Goal: Task Accomplishment & Management: Manage account settings

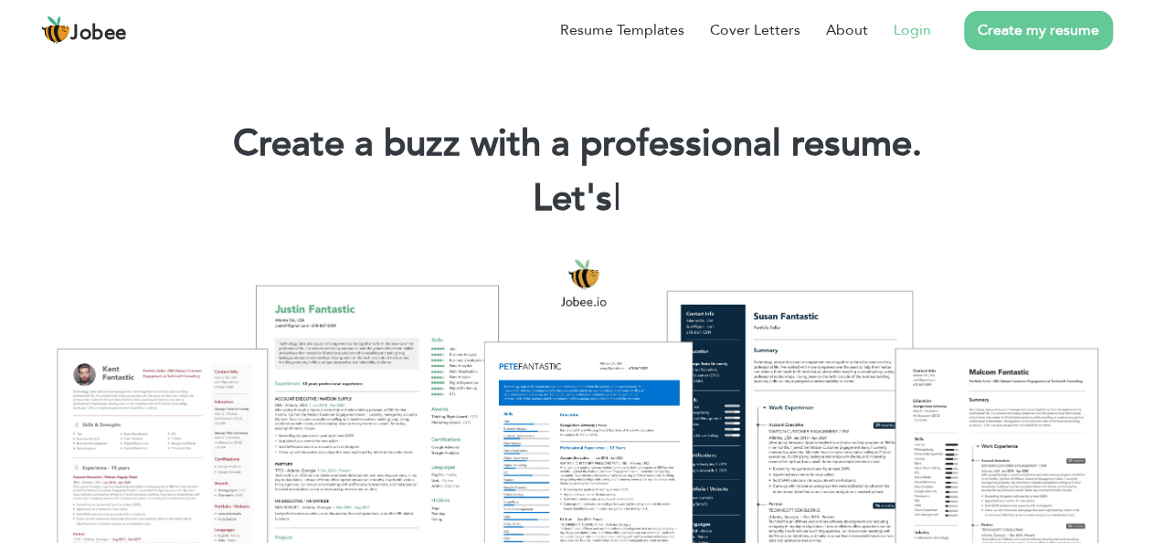
click at [902, 37] on link "Login" at bounding box center [911, 30] width 37 height 22
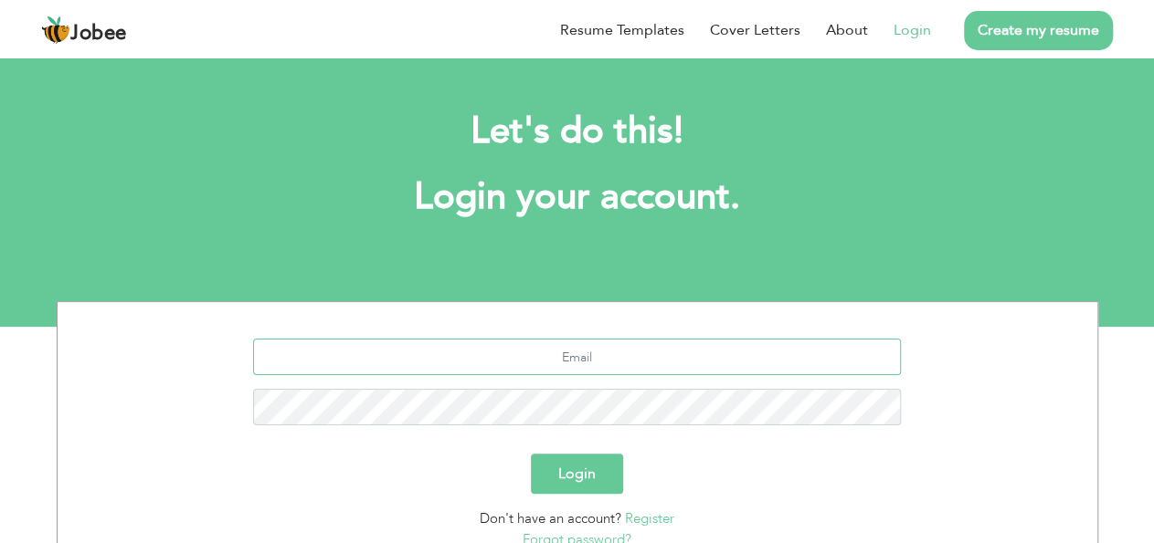
click at [576, 359] on input "text" at bounding box center [577, 357] width 648 height 37
type input "[EMAIL_ADDRESS][DOMAIN_NAME]"
click at [780, 469] on div "Login" at bounding box center [577, 474] width 1012 height 40
click at [602, 479] on button "Login" at bounding box center [577, 474] width 92 height 40
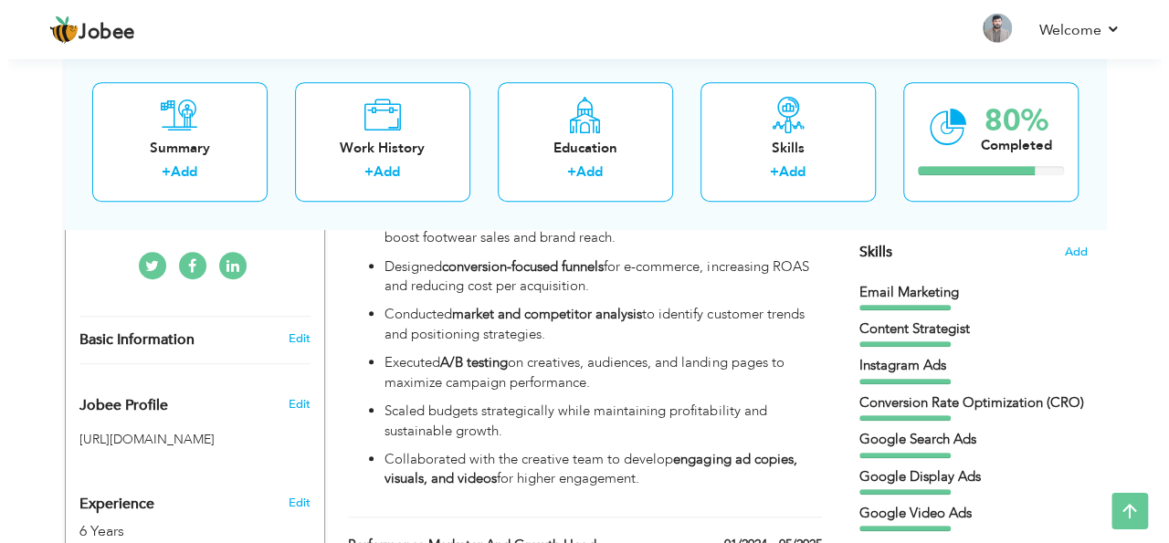
scroll to position [475, 0]
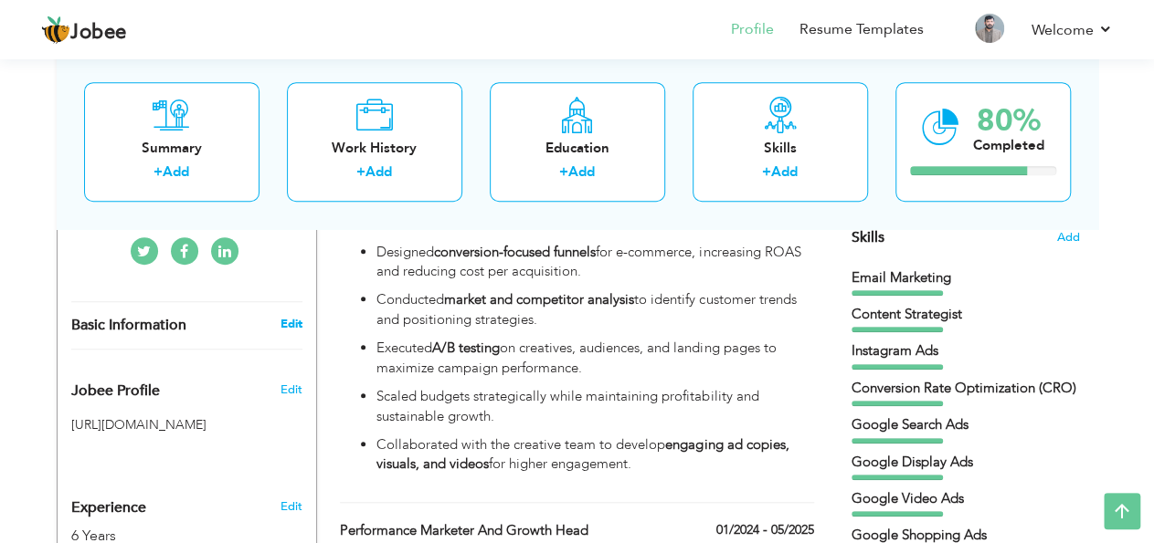
click at [299, 316] on link "Edit" at bounding box center [291, 324] width 22 height 16
type input "[PERSON_NAME]"
type input "Akram"
type input "03009729781"
select select "number:166"
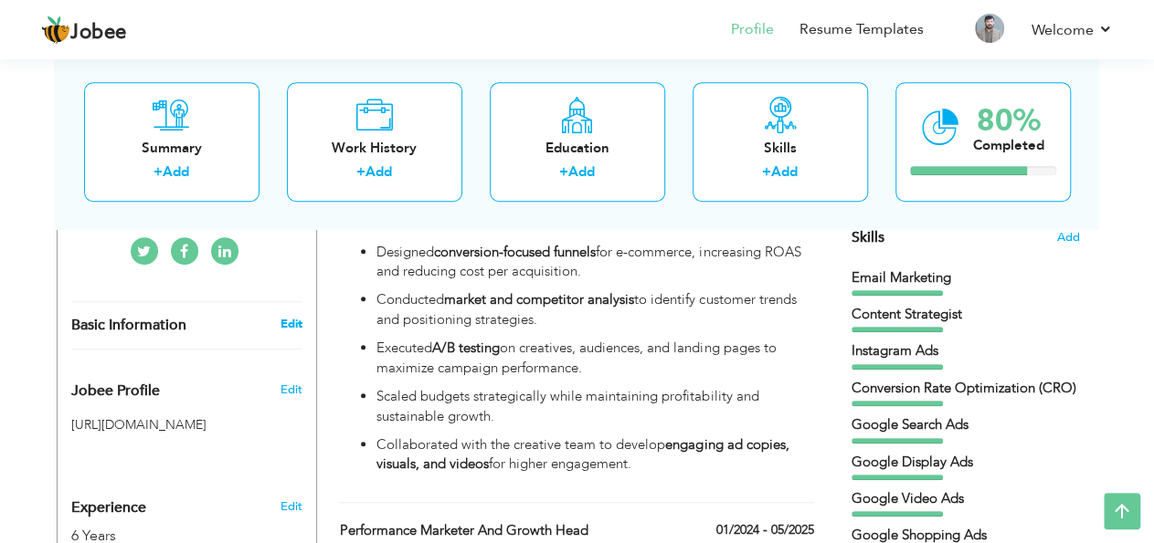
type input "Lahore"
select select "number:8"
type input "Dazzle By Sarah"
type input "Performance Marketer & Growth Head"
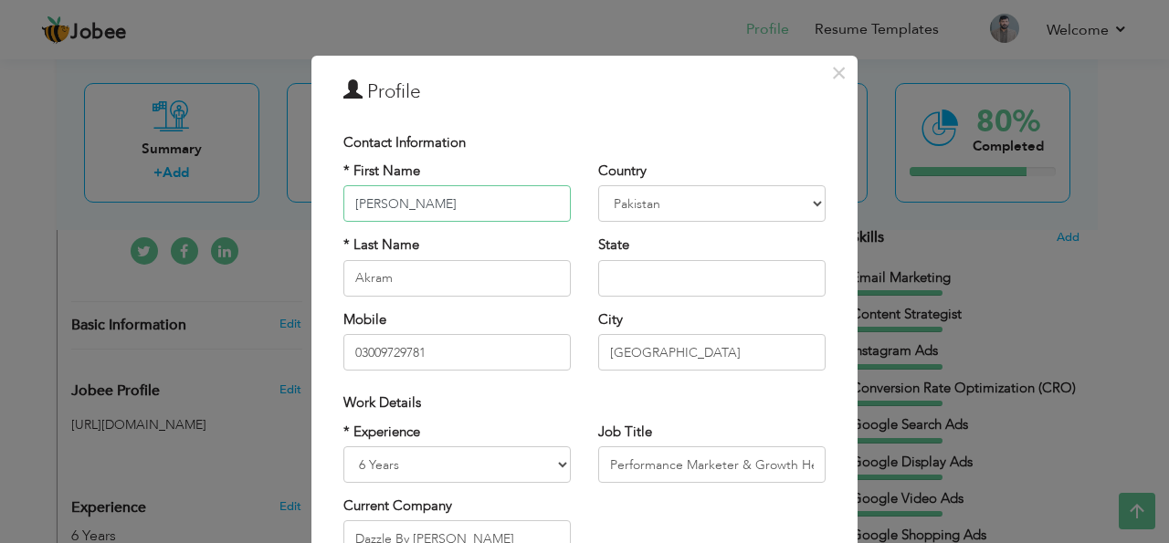
scroll to position [110, 0]
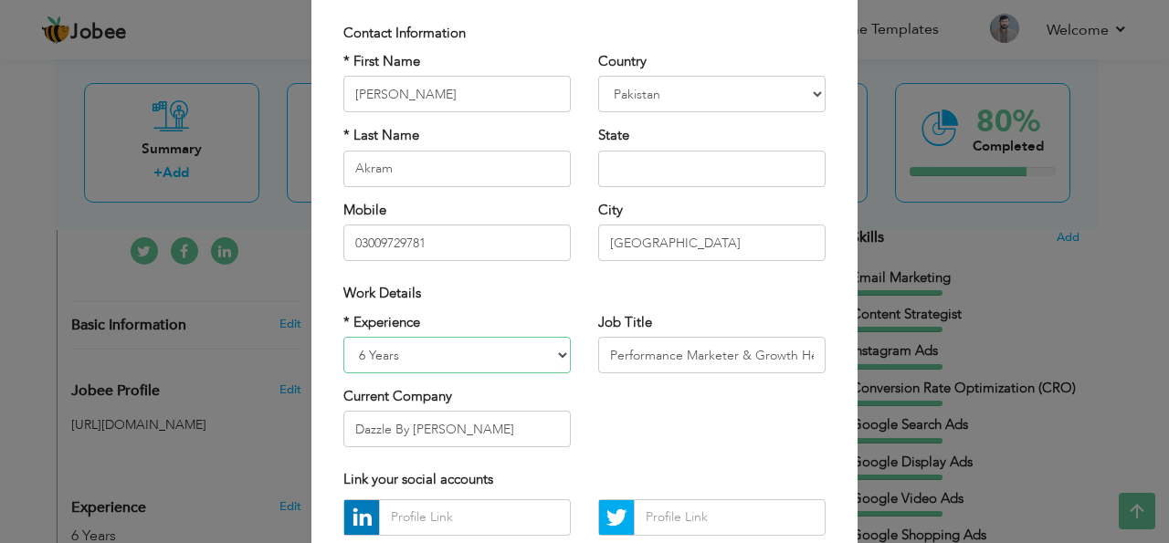
click at [343, 337] on select "Entry Level Less than 1 Year 1 Year 2 Years 3 Years 4 Years 5 Years 6 Years 7 Y…" at bounding box center [456, 355] width 227 height 37
select select "number:9"
click option "7 Years" at bounding box center [0, 0] width 0 height 0
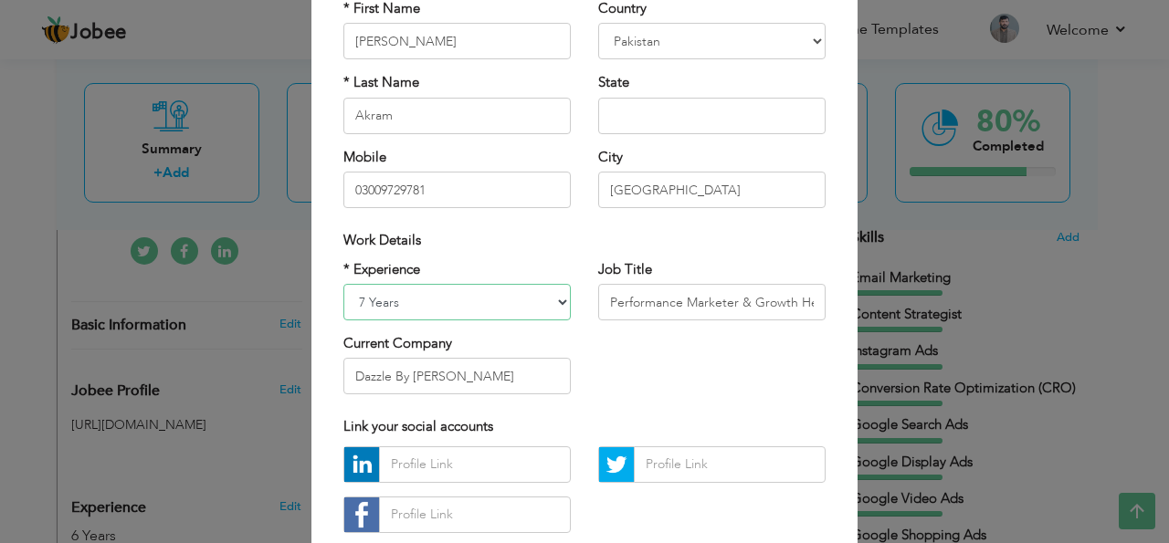
scroll to position [219, 0]
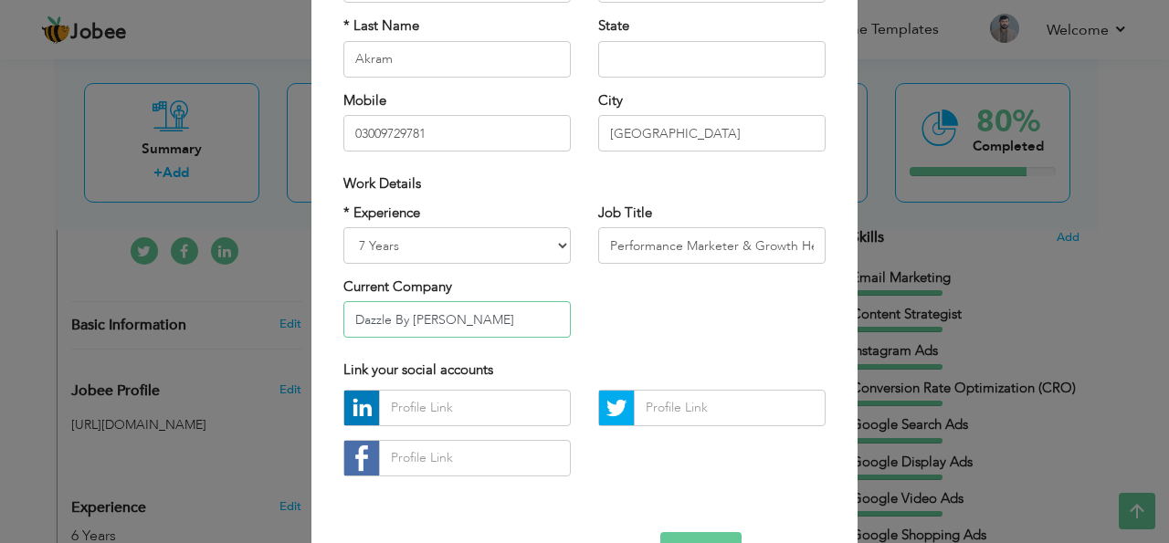
click at [434, 311] on input "Dazzle By Sarah" at bounding box center [456, 319] width 227 height 37
type input "Retro Walk"
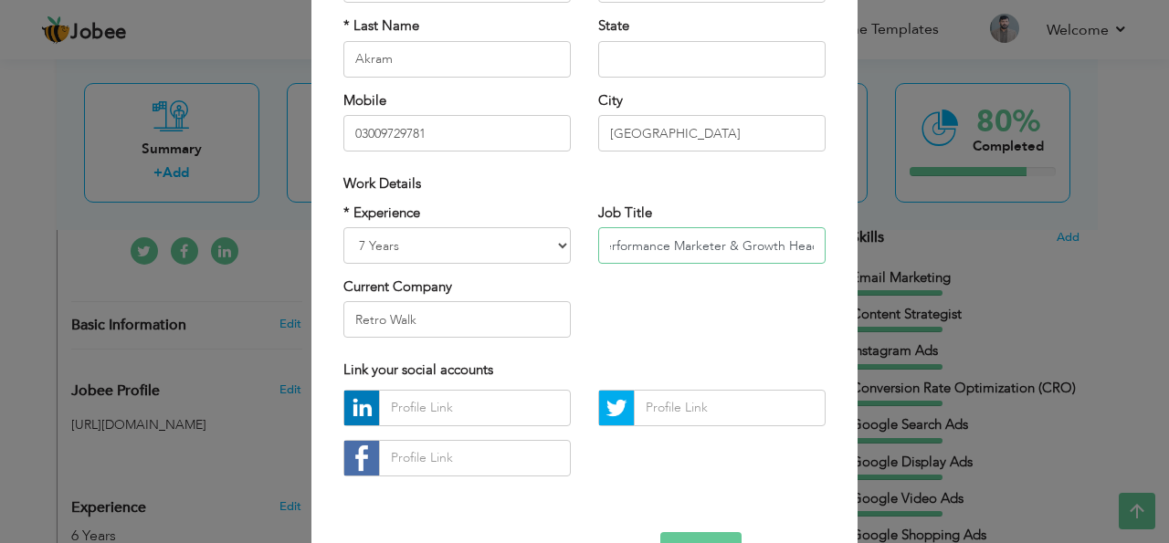
drag, startPoint x: 728, startPoint y: 249, endPoint x: 856, endPoint y: 248, distance: 127.9
click at [826, 248] on input "Performance Marketer & Growth Head" at bounding box center [711, 245] width 227 height 37
type input "Performance Marketer"
click at [582, 301] on div "* Experience Entry Level Less than 1 Year 1 Year 2 Years 3 Years 4 Years 5 Year…" at bounding box center [585, 278] width 510 height 149
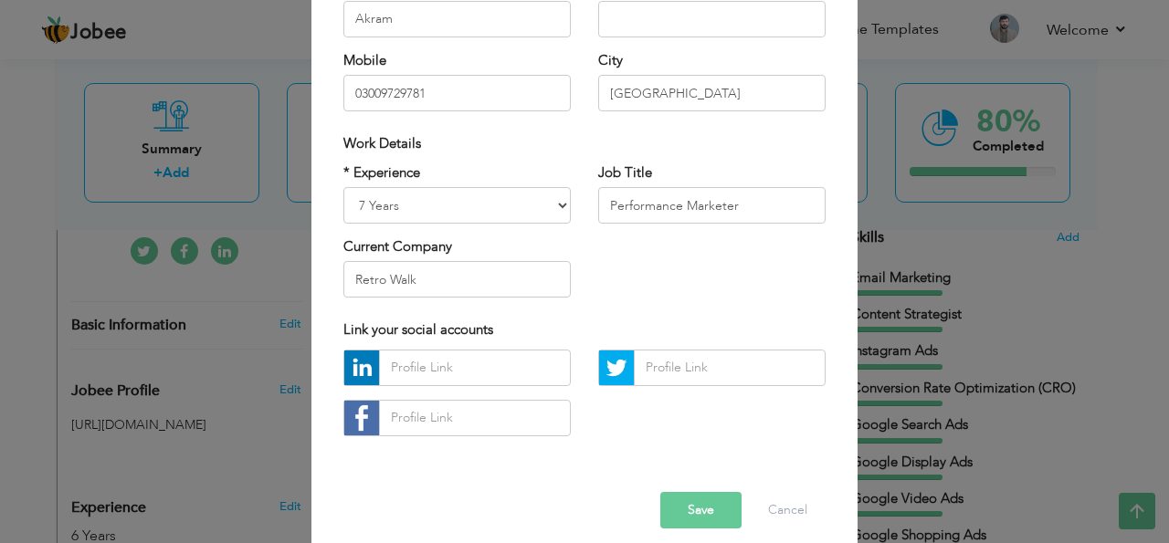
scroll to position [276, 0]
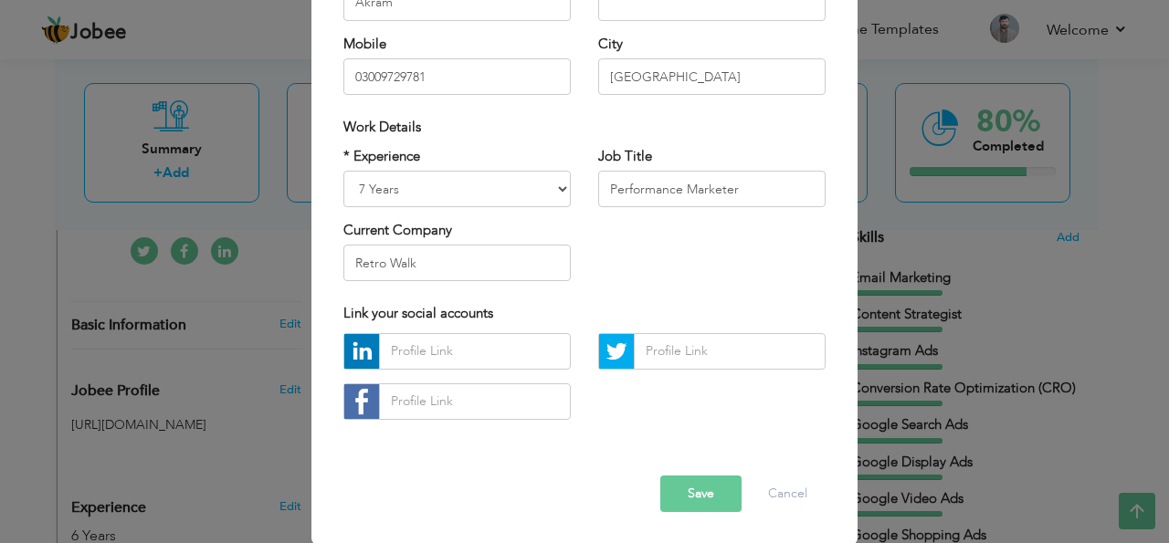
click at [613, 282] on div "* Experience Entry Level Less than 1 Year 1 Year 2 Years 3 Years 4 Years 5 Year…" at bounding box center [585, 221] width 510 height 149
click at [673, 268] on div "* Experience Entry Level Less than 1 Year 1 Year 2 Years 3 Years 4 Years 5 Year…" at bounding box center [585, 221] width 510 height 149
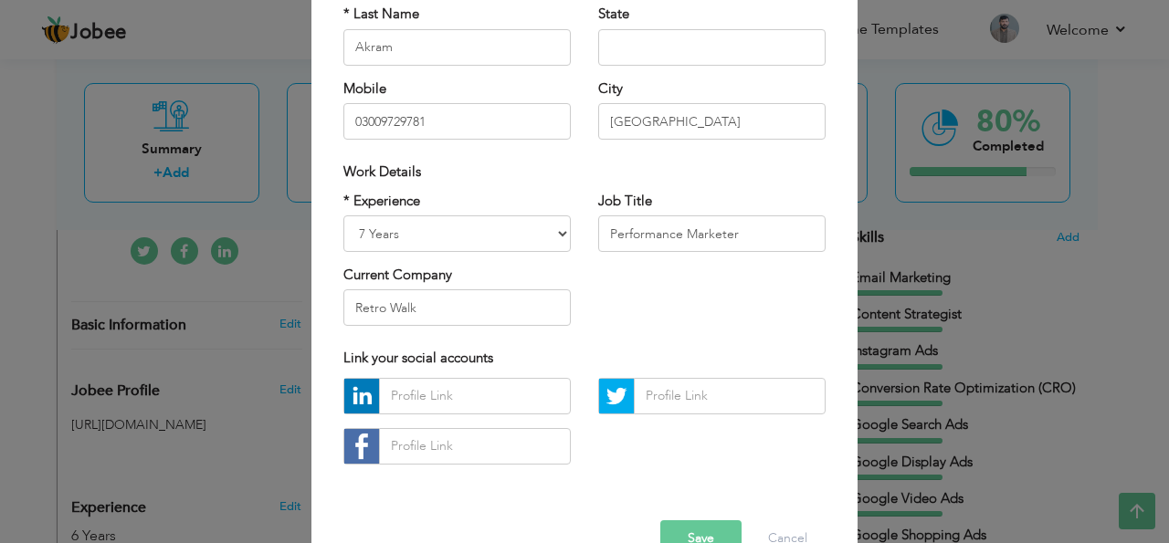
scroll to position [0, 0]
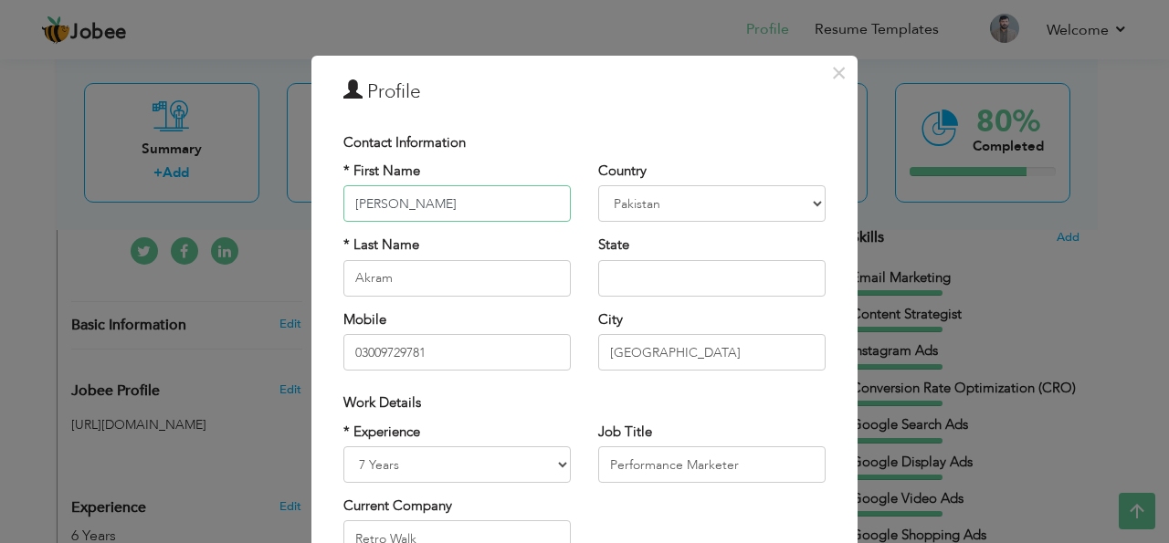
click at [509, 209] on input "Waseem" at bounding box center [456, 203] width 227 height 37
click at [574, 240] on div "* First Name Waseem * Last Name Akram Mobile 03009729781" at bounding box center [457, 273] width 255 height 223
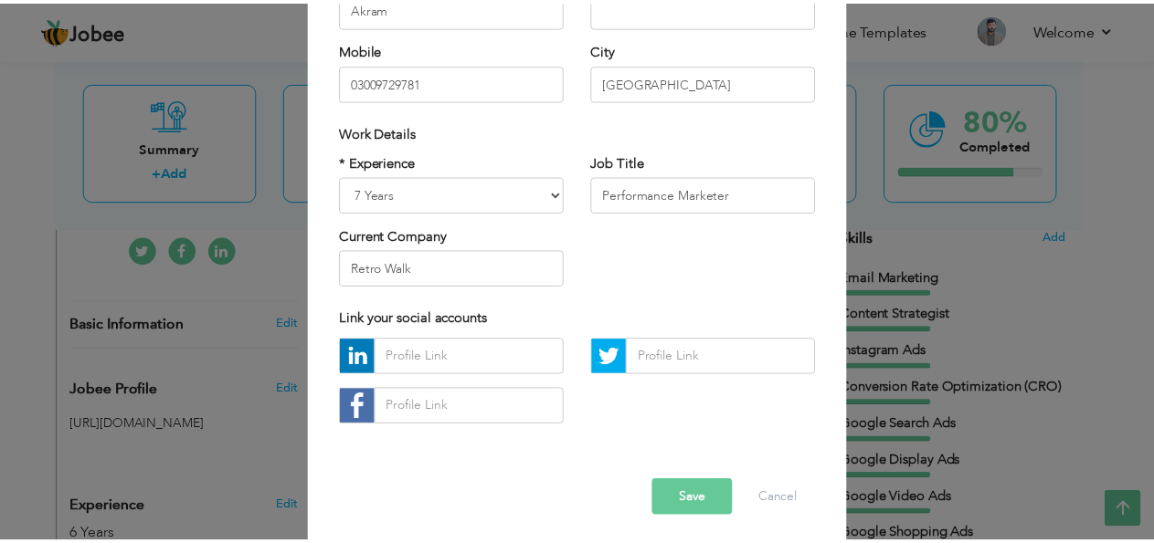
scroll to position [276, 0]
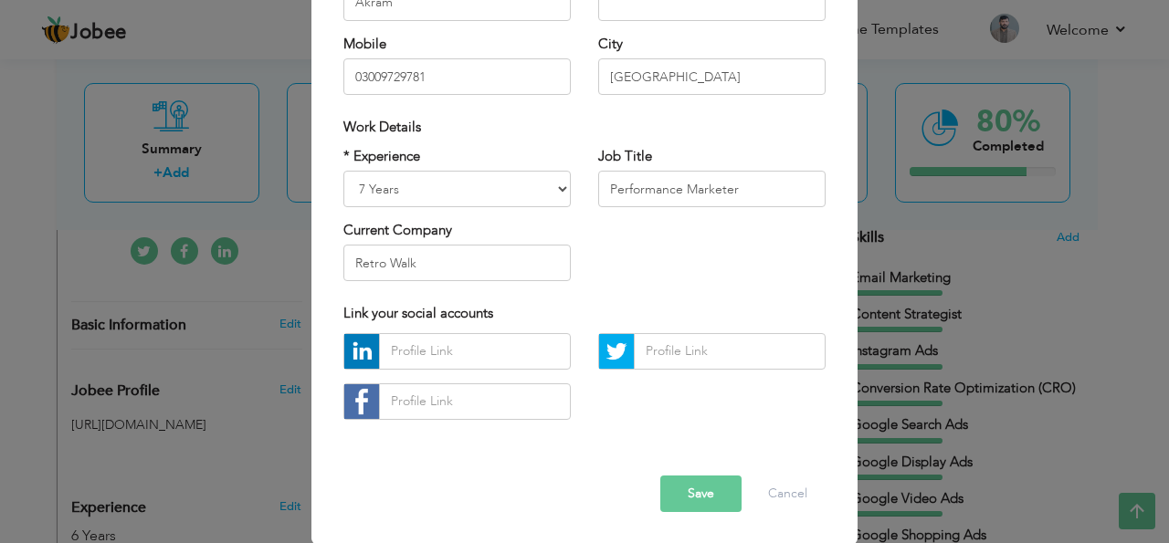
click at [599, 268] on div "* Experience Entry Level Less than 1 Year 1 Year 2 Years 3 Years 4 Years 5 Year…" at bounding box center [585, 221] width 510 height 149
click at [702, 501] on button "Save" at bounding box center [700, 494] width 81 height 37
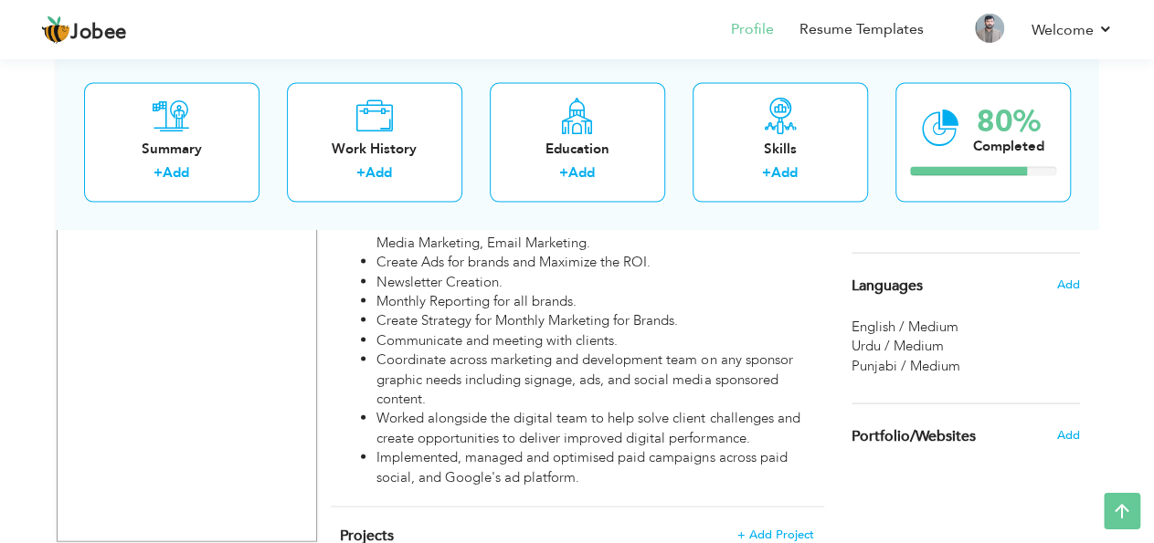
scroll to position [1832, 0]
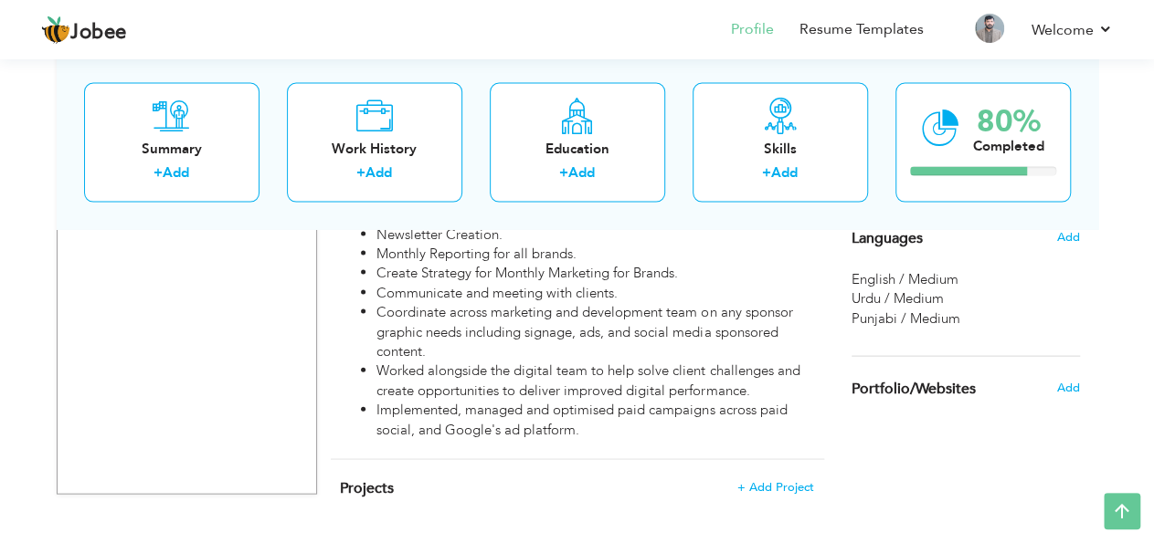
click at [980, 290] on div "English / Medium" at bounding box center [965, 279] width 228 height 19
click at [929, 289] on span "English / Medium" at bounding box center [904, 279] width 107 height 18
click at [1066, 246] on span "Add" at bounding box center [1067, 237] width 24 height 16
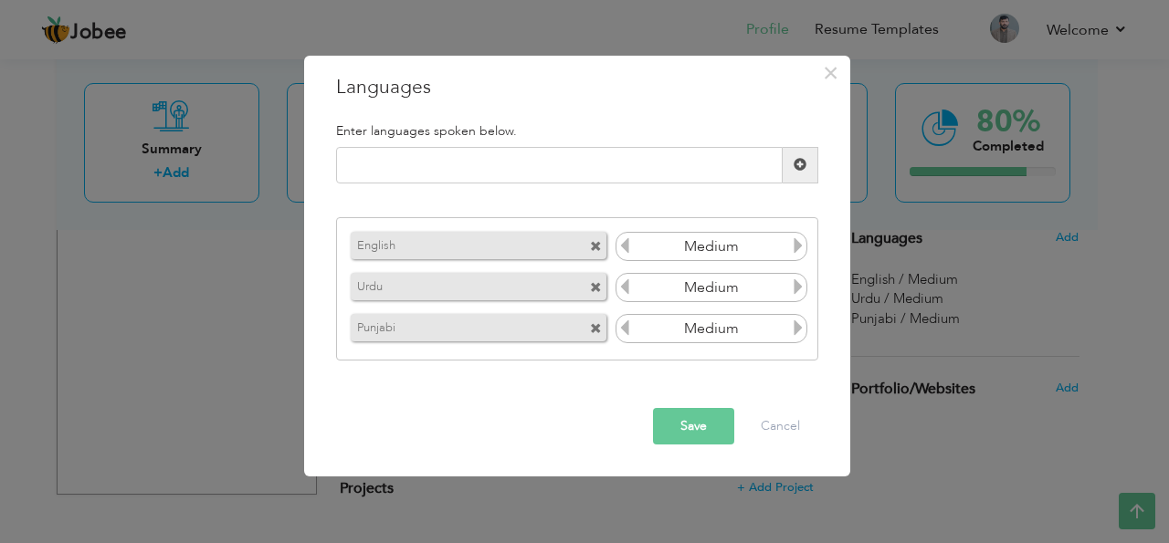
click at [741, 288] on input "Medium" at bounding box center [712, 287] width 158 height 27
click at [802, 279] on icon at bounding box center [798, 287] width 16 height 16
click at [802, 286] on icon at bounding box center [798, 287] width 16 height 16
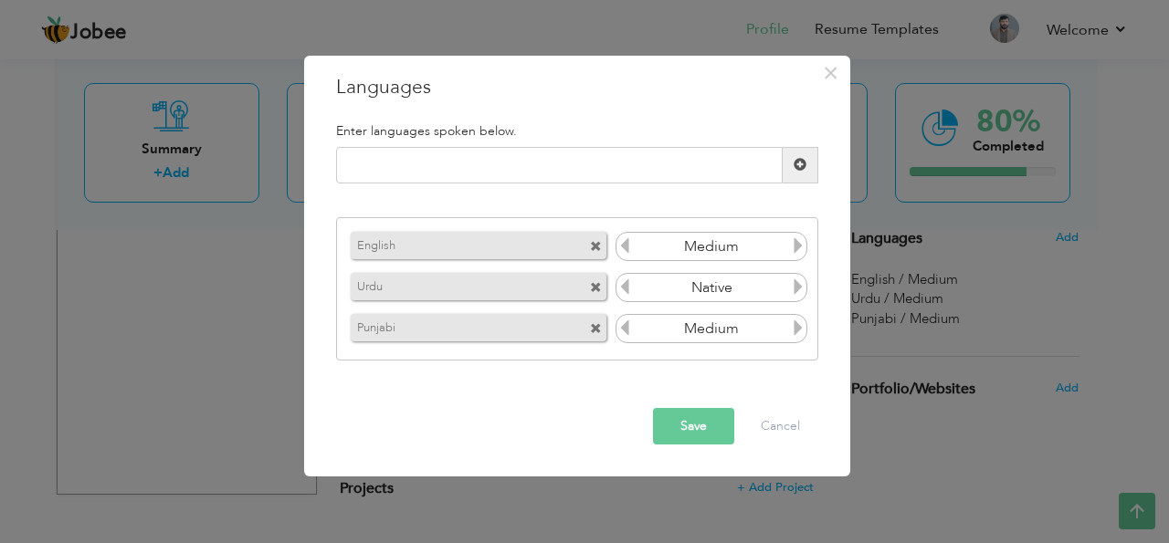
click at [802, 286] on icon at bounding box center [798, 287] width 16 height 16
click at [629, 291] on icon at bounding box center [625, 287] width 16 height 16
click at [796, 288] on icon at bounding box center [798, 287] width 16 height 16
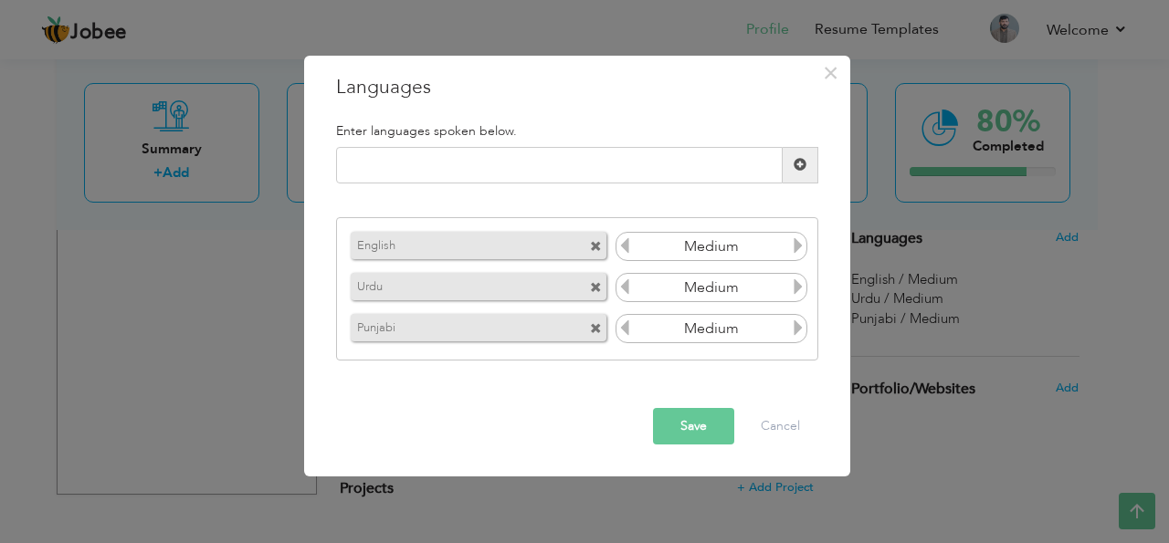
click at [796, 288] on icon at bounding box center [798, 287] width 16 height 16
click at [685, 434] on button "Save" at bounding box center [693, 426] width 81 height 37
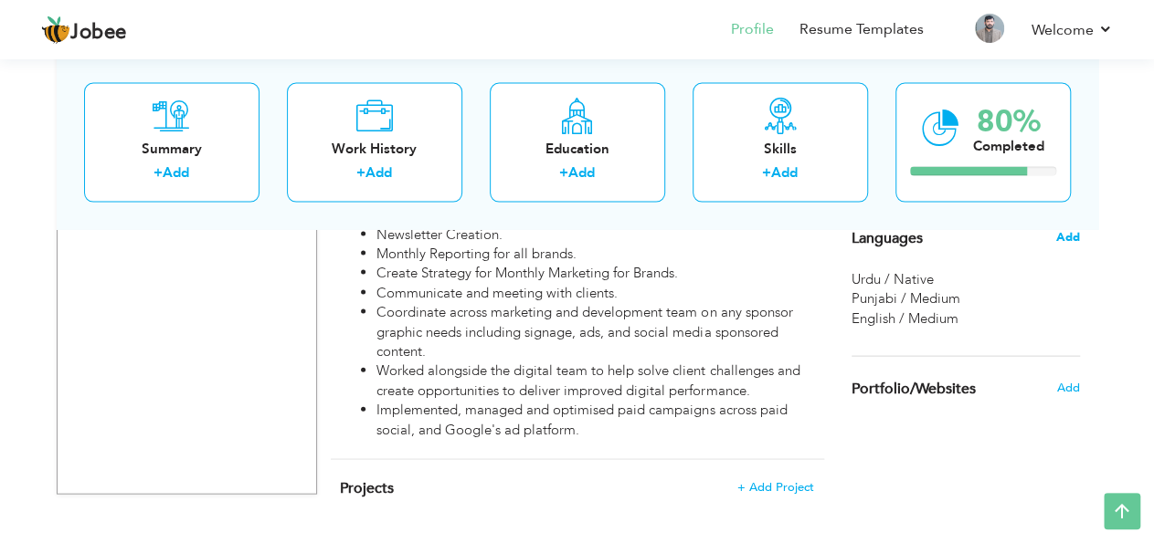
click at [1063, 246] on span "Add" at bounding box center [1067, 237] width 24 height 16
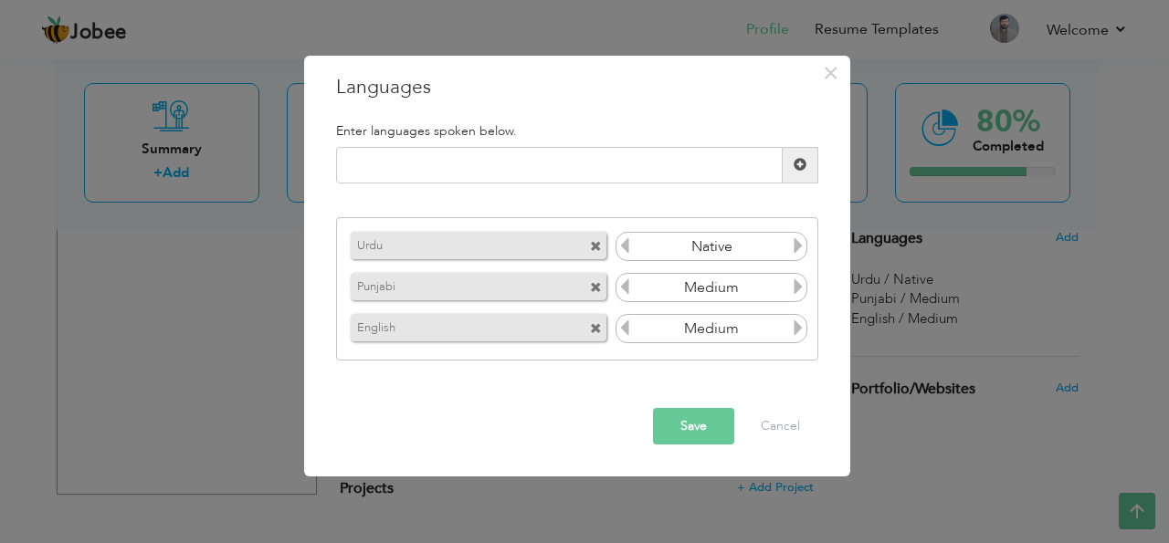
click at [708, 286] on input "Medium" at bounding box center [712, 287] width 158 height 27
drag, startPoint x: 747, startPoint y: 248, endPoint x: 686, endPoint y: 244, distance: 61.4
click at [686, 244] on input "Native" at bounding box center [712, 246] width 158 height 27
click at [682, 244] on input "Native" at bounding box center [712, 246] width 158 height 27
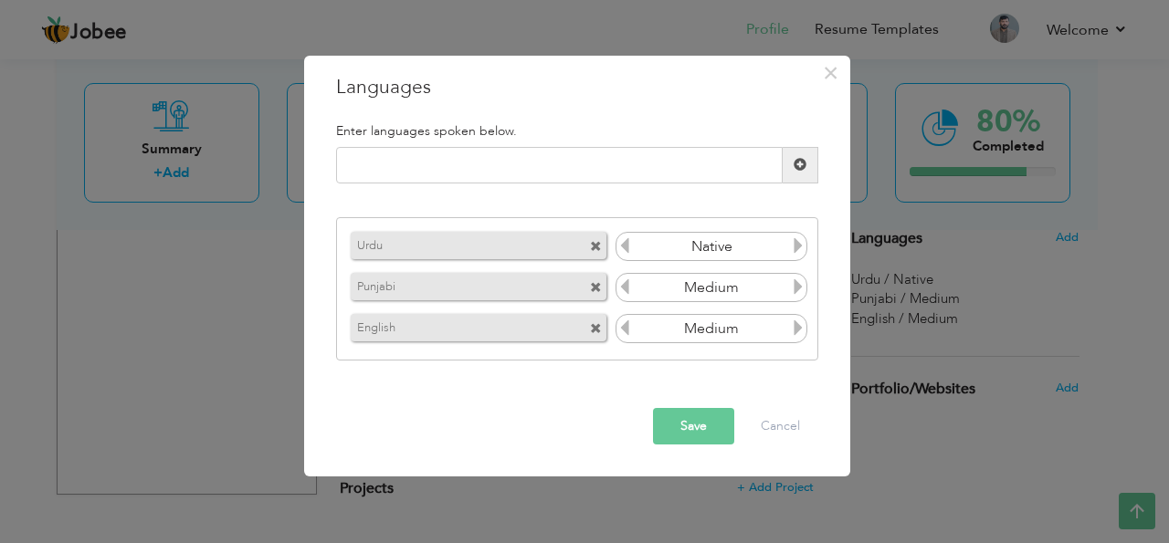
click at [682, 244] on input "Native" at bounding box center [712, 246] width 158 height 27
click at [480, 174] on input "text" at bounding box center [559, 165] width 447 height 37
type input "P"
click at [748, 250] on input "Native" at bounding box center [712, 246] width 158 height 27
click at [750, 249] on input "Native" at bounding box center [712, 246] width 158 height 27
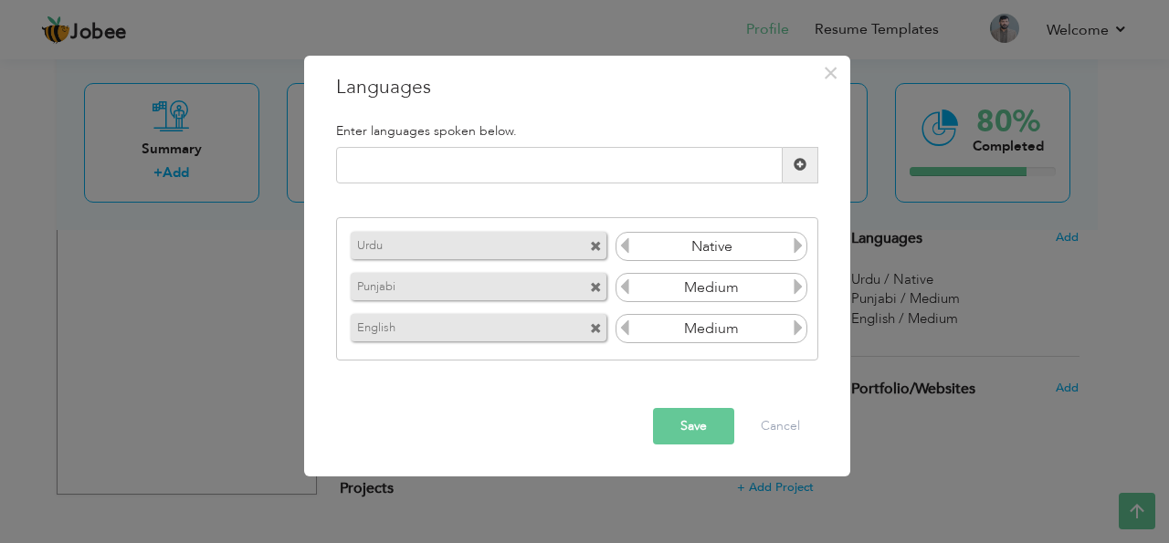
click at [805, 246] on icon at bounding box center [798, 245] width 16 height 16
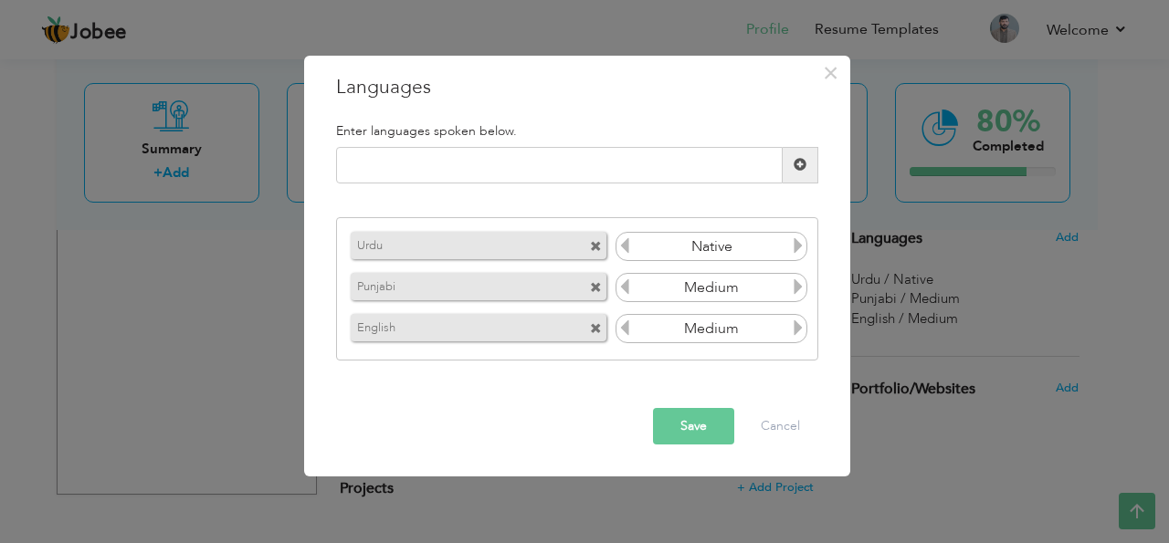
click at [805, 246] on icon at bounding box center [798, 245] width 16 height 16
click at [628, 246] on icon at bounding box center [625, 245] width 16 height 16
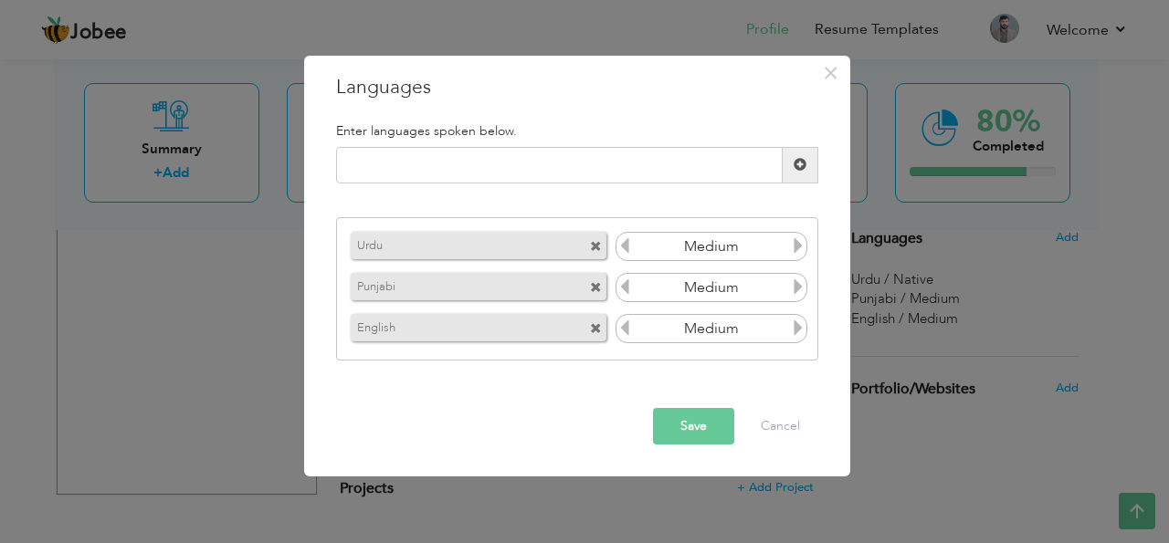
click at [628, 246] on icon at bounding box center [625, 245] width 16 height 16
click at [799, 245] on icon at bounding box center [798, 245] width 16 height 16
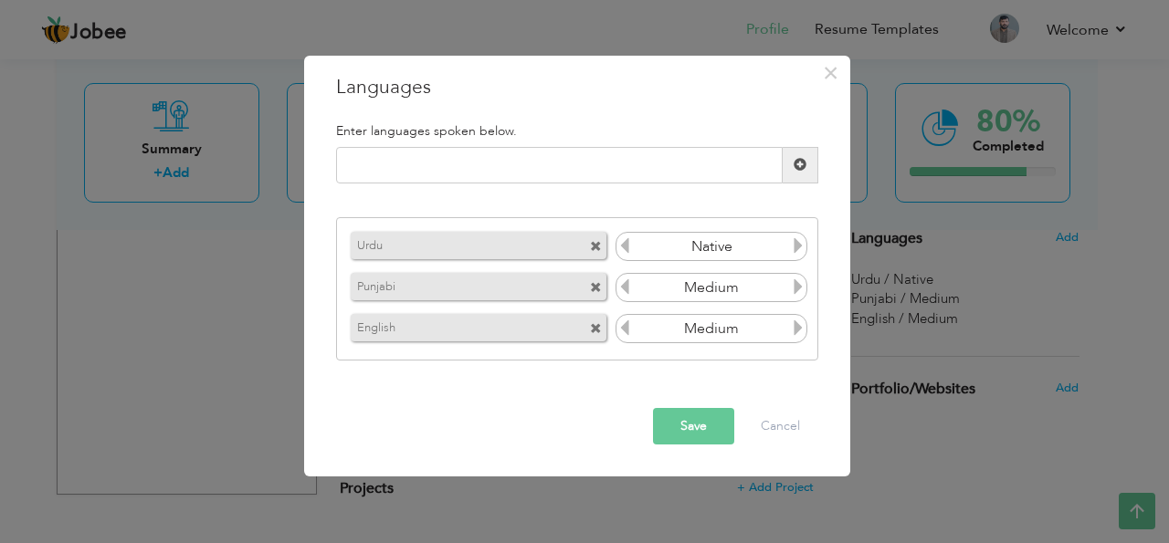
click at [799, 245] on icon at bounding box center [798, 245] width 16 height 16
click at [676, 423] on button "Save" at bounding box center [693, 426] width 81 height 37
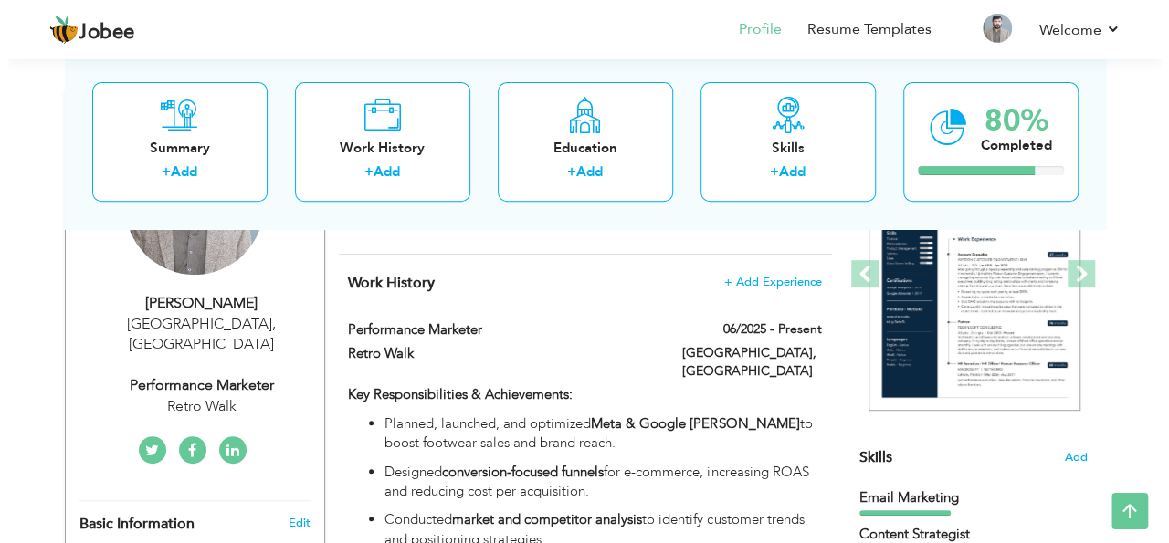
scroll to position [190, 0]
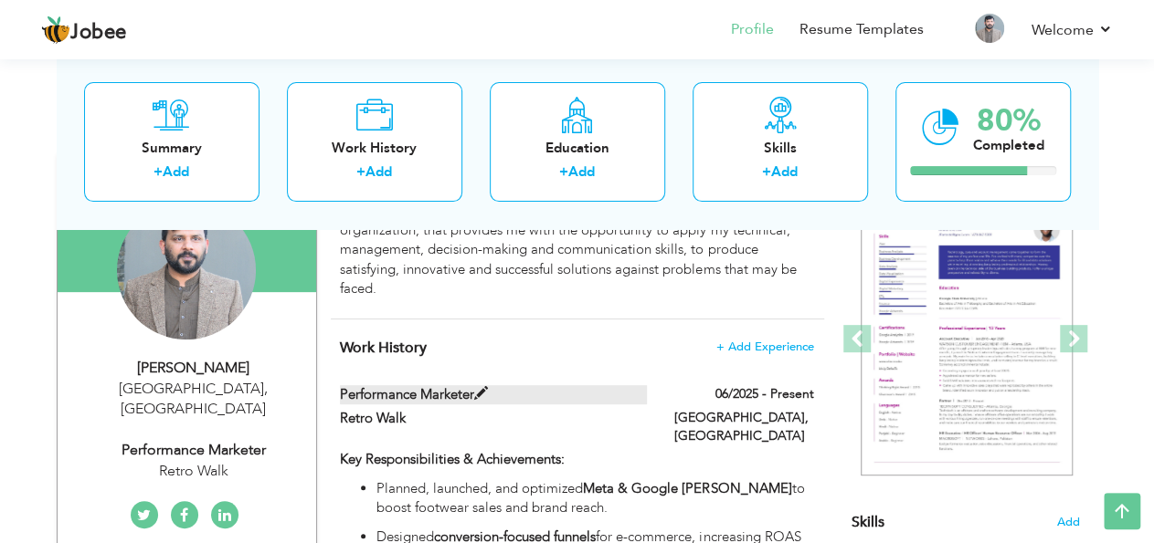
click at [488, 394] on span at bounding box center [481, 394] width 14 height 14
type input "Performance Marketer"
type input "Retro Walk"
type input "06/2025"
type input "Pakistan"
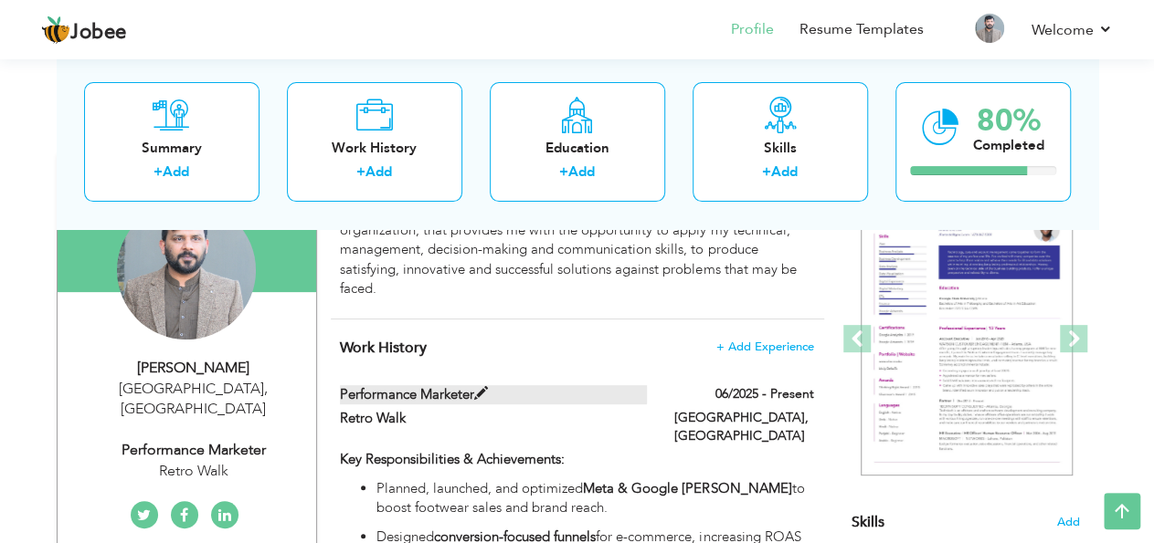
type input "Lahore"
checkbox input "true"
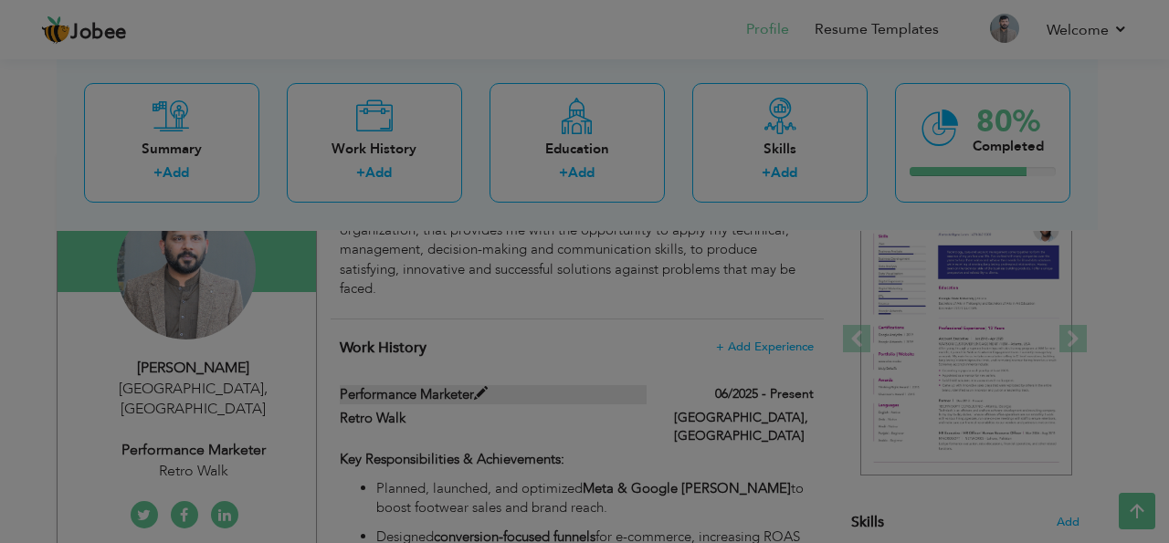
scroll to position [0, 0]
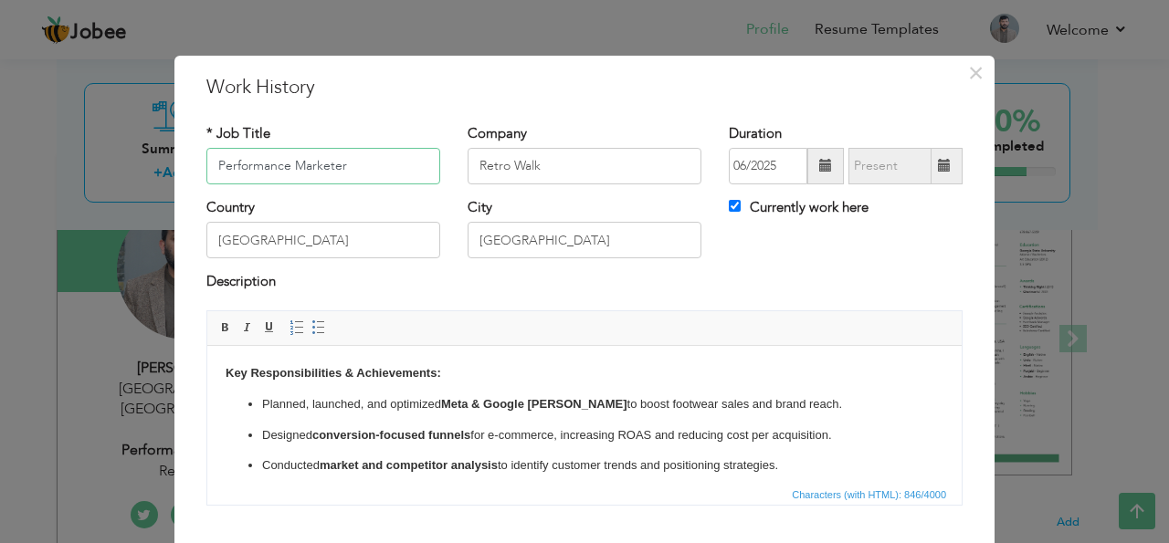
click at [211, 167] on input "Performance Marketer" at bounding box center [323, 166] width 234 height 37
click at [238, 171] on input "TeamPerformance Marketer" at bounding box center [323, 166] width 234 height 37
type input "Team Lead & Performance Marketer"
click at [606, 284] on div "Description" at bounding box center [584, 284] width 756 height 24
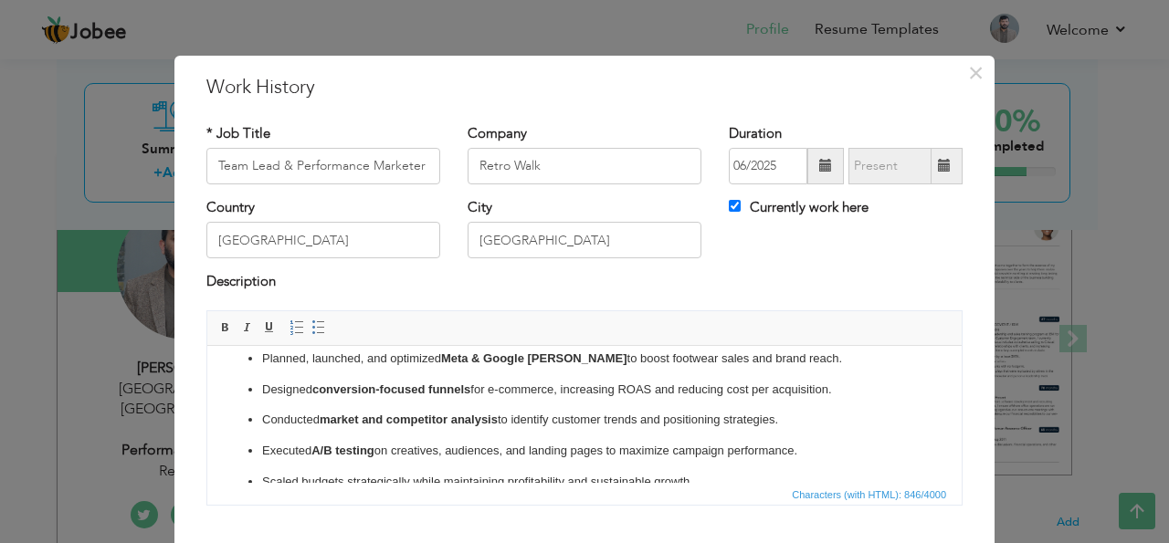
scroll to position [86, 0]
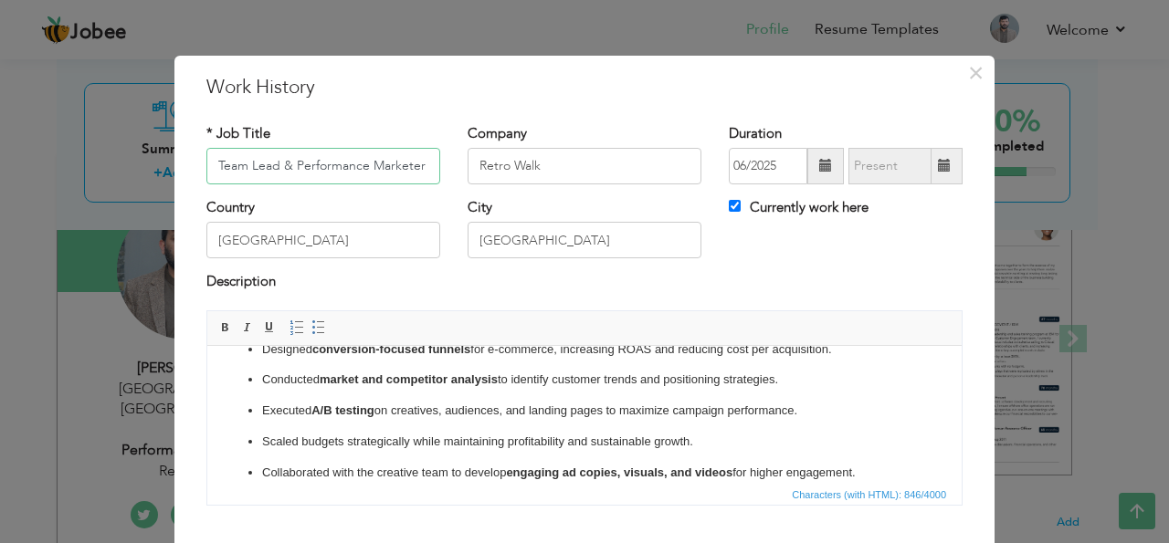
click at [366, 177] on input "Team Lead & Performance Marketer" at bounding box center [323, 166] width 234 height 37
click at [369, 161] on input "Team Lead & Performance Marketer" at bounding box center [323, 166] width 234 height 37
click at [522, 89] on h3 "Work History" at bounding box center [584, 87] width 756 height 27
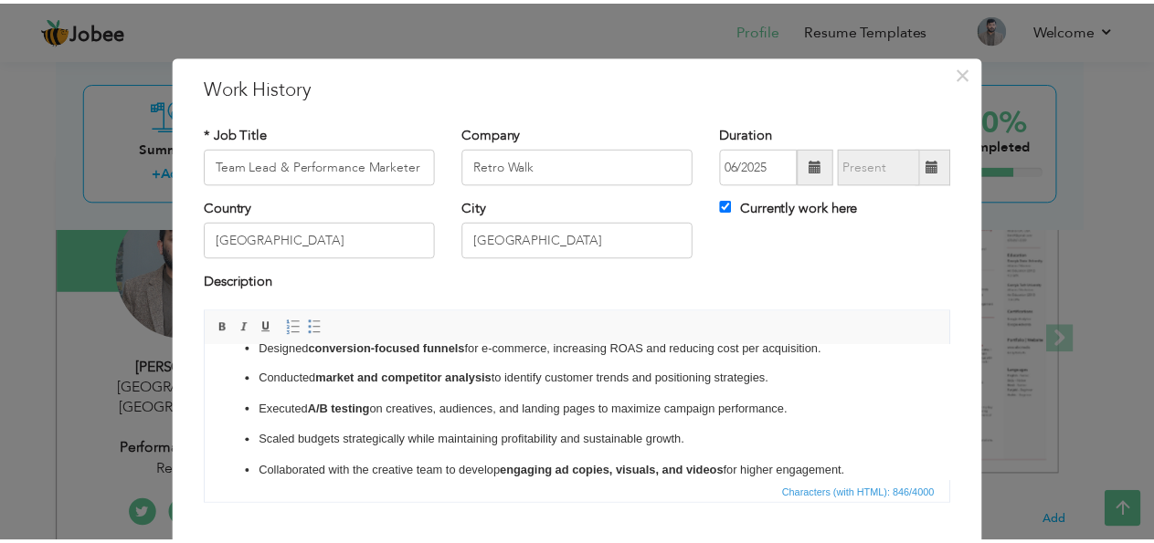
scroll to position [109, 0]
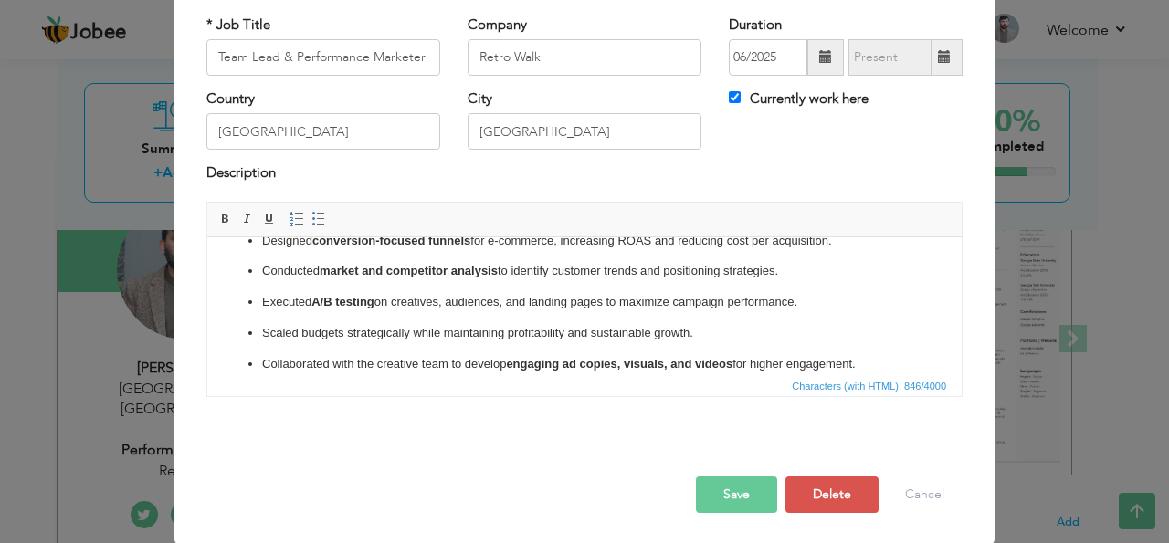
click at [733, 496] on button "Save" at bounding box center [736, 495] width 81 height 37
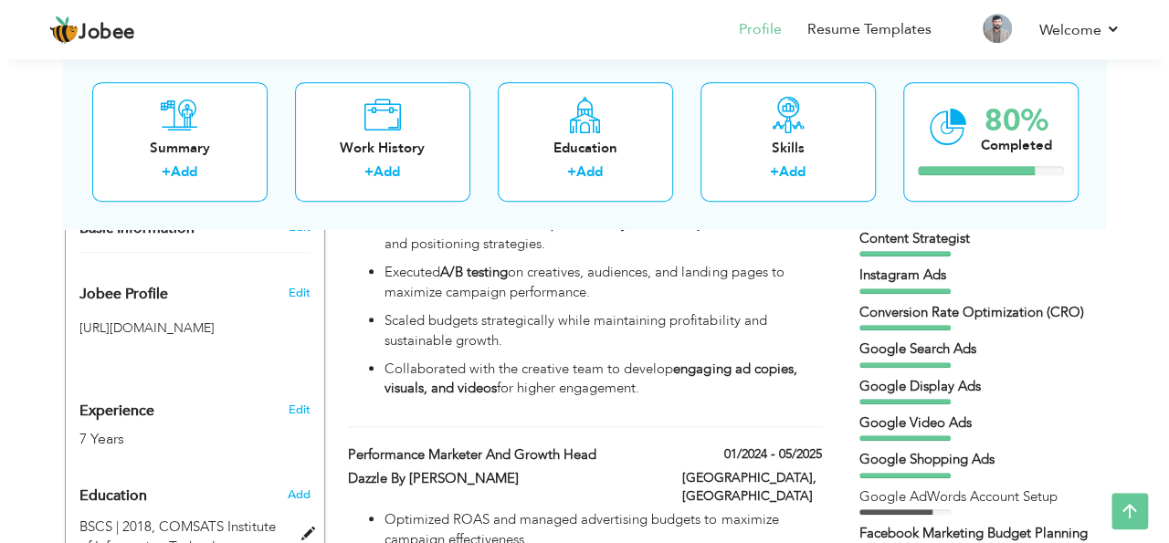
scroll to position [475, 0]
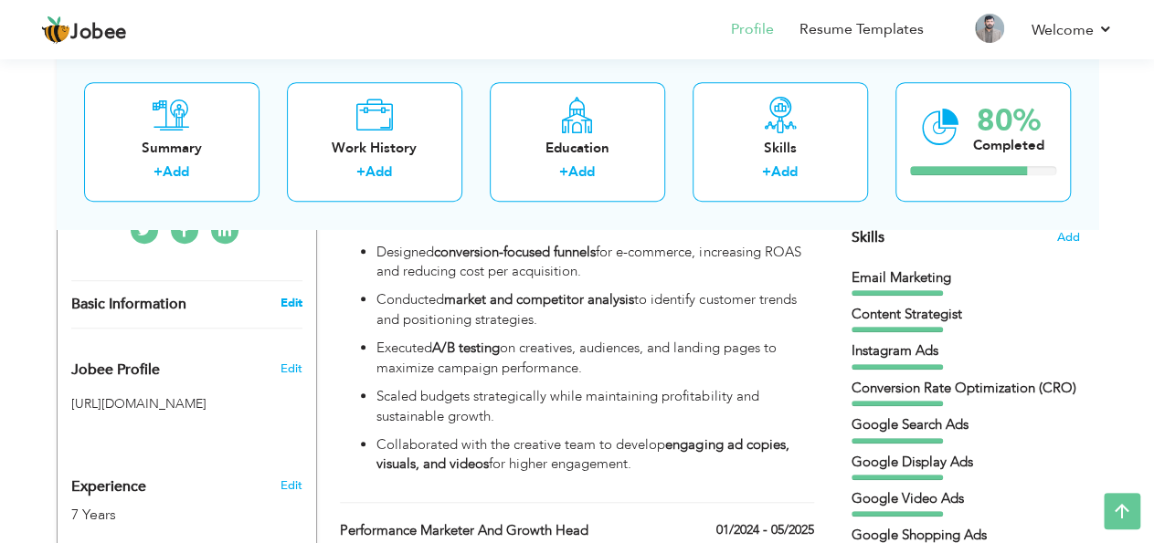
click at [288, 295] on link "Edit" at bounding box center [291, 303] width 22 height 16
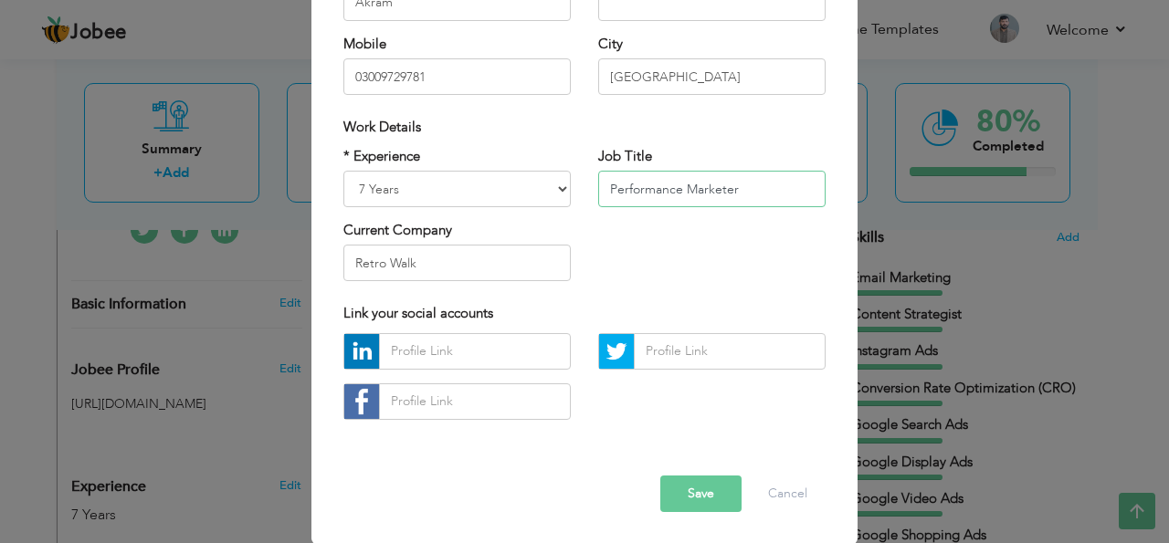
click at [600, 207] on input "Performance Marketer" at bounding box center [711, 189] width 227 height 37
type input "Team Lead & Performance Marketer"
click at [518, 146] on div "Work Details" at bounding box center [585, 127] width 510 height 37
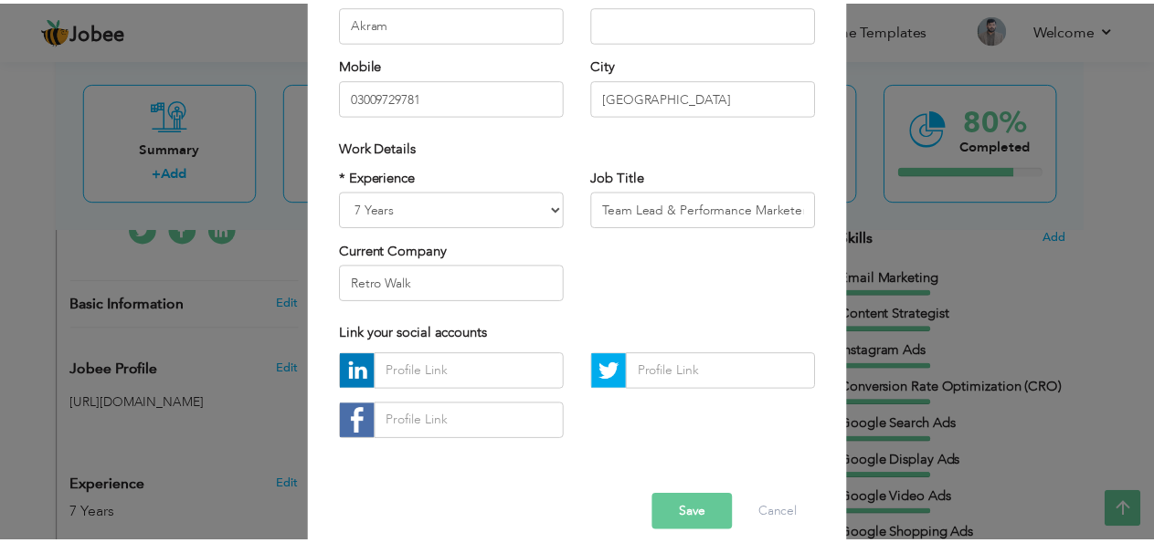
scroll to position [276, 0]
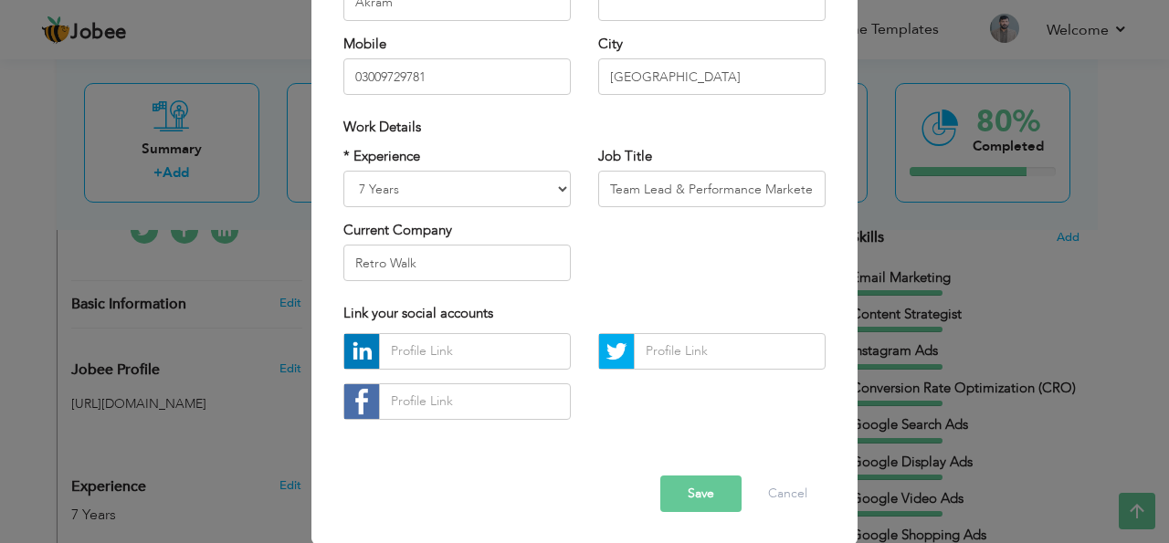
click at [697, 495] on button "Save" at bounding box center [700, 494] width 81 height 37
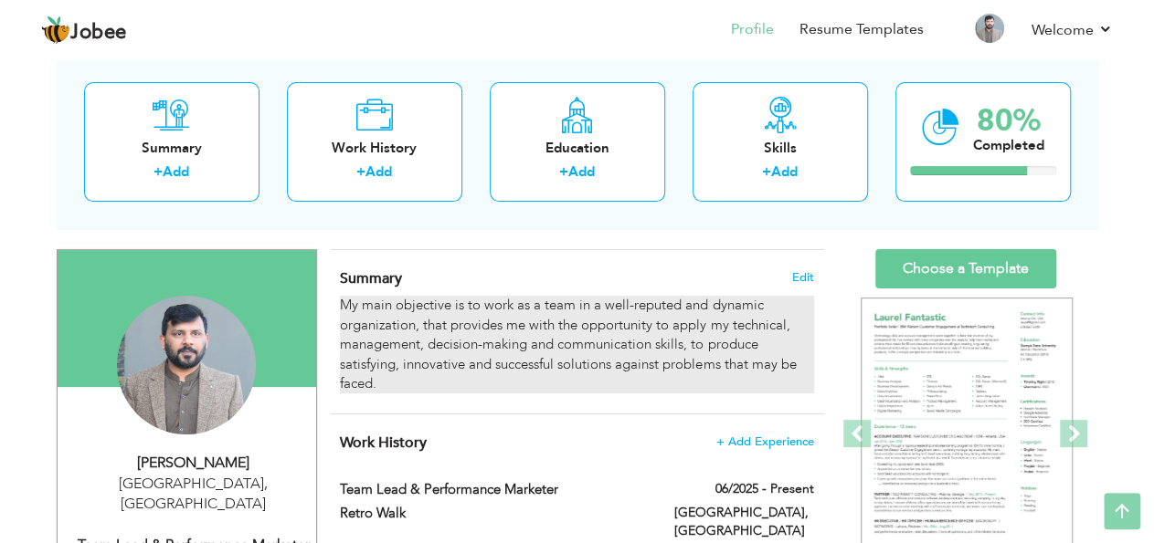
scroll to position [0, 0]
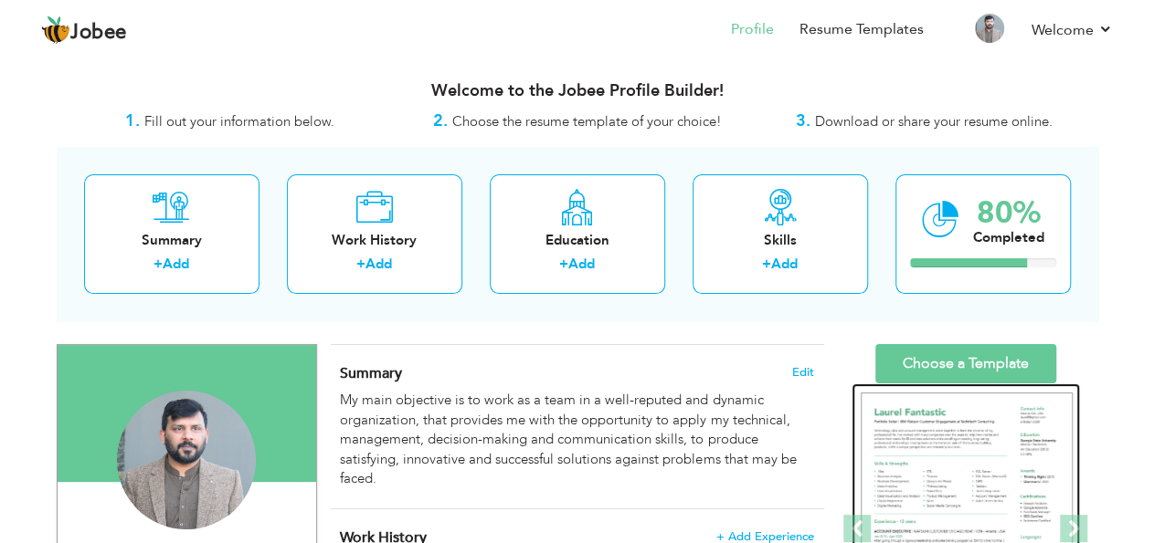
click at [967, 450] on img at bounding box center [966, 530] width 212 height 274
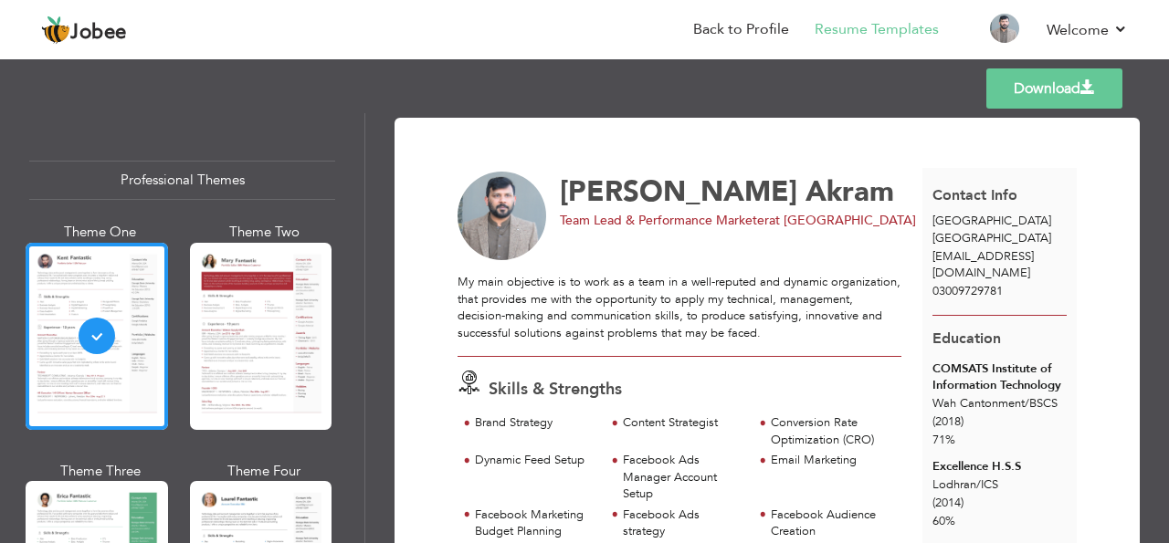
click at [1053, 90] on link "Download" at bounding box center [1054, 89] width 136 height 40
